Goal: Information Seeking & Learning: Find specific fact

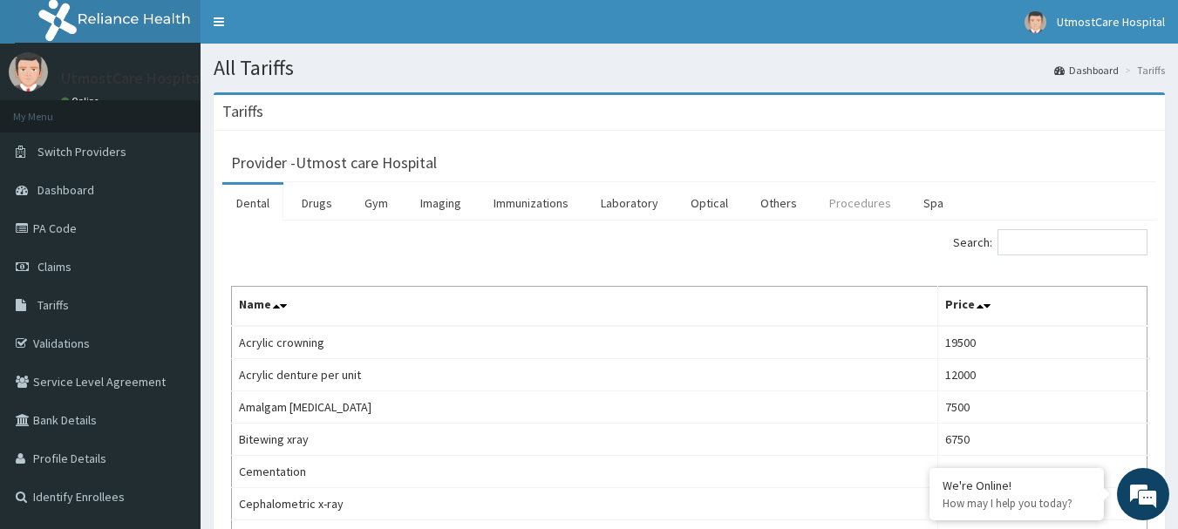
click at [883, 205] on link "Procedures" at bounding box center [860, 203] width 90 height 37
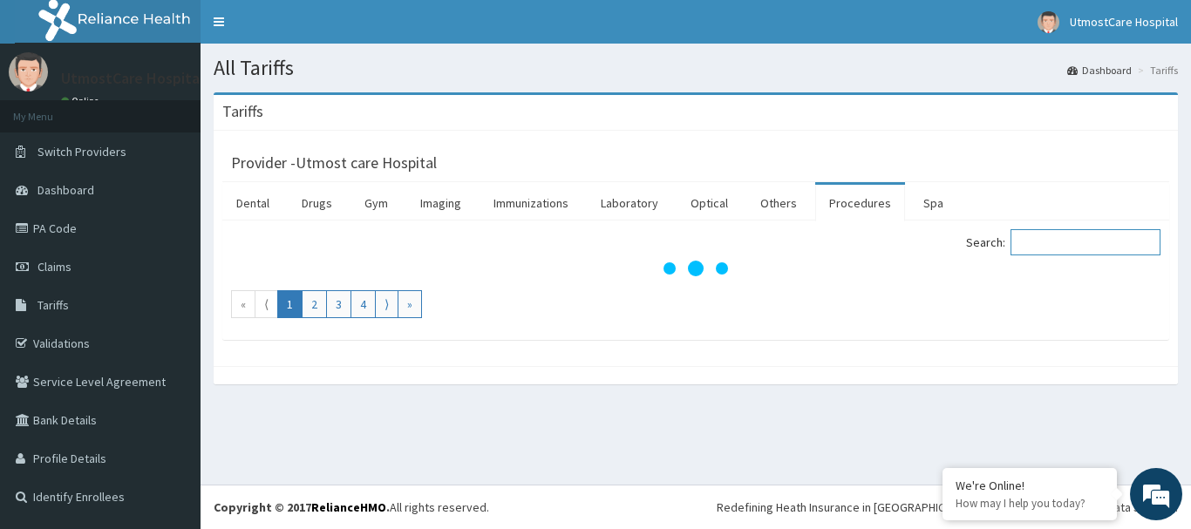
click at [1054, 251] on input "Search:" at bounding box center [1085, 242] width 150 height 26
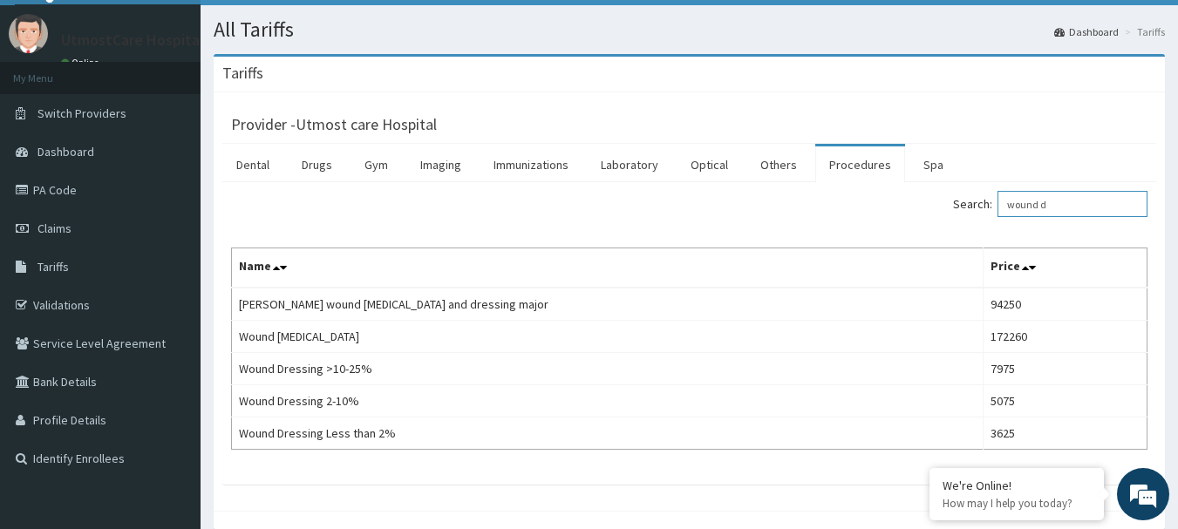
scroll to position [37, 0]
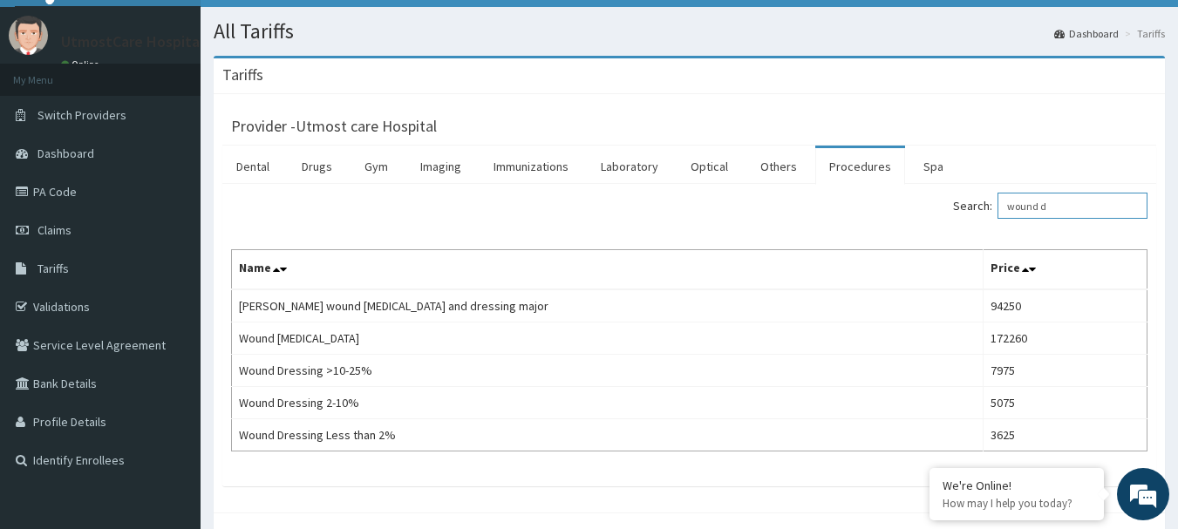
type input "wound d"
